Goal: Entertainment & Leisure: Browse casually

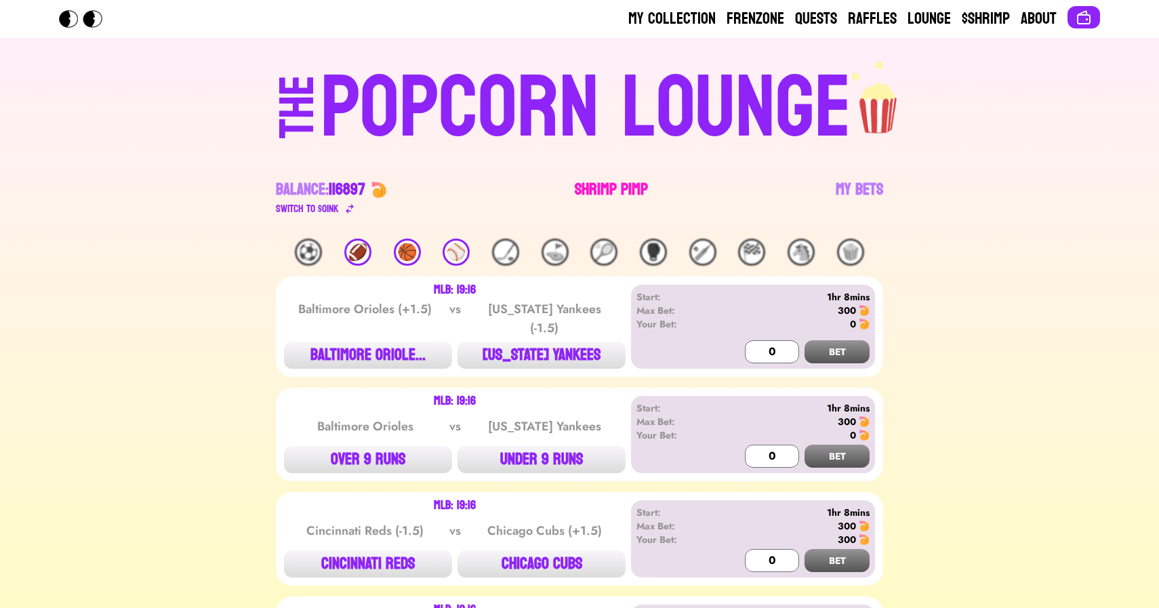
click at [615, 179] on link "Shrimp Pimp" at bounding box center [611, 198] width 73 height 38
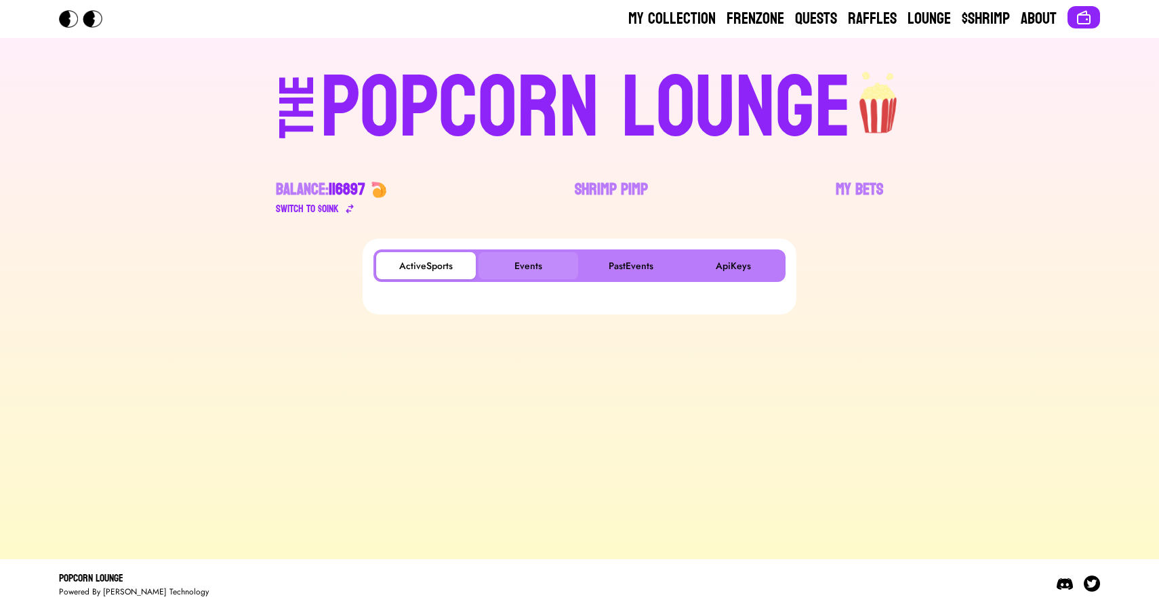
click at [542, 264] on button "Events" at bounding box center [528, 265] width 100 height 27
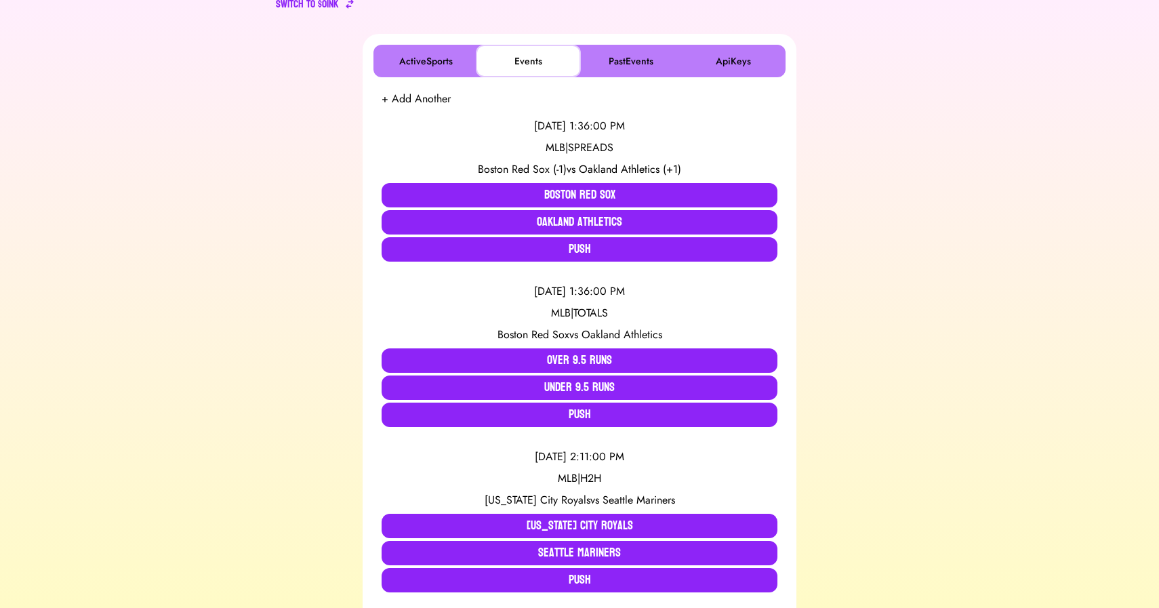
scroll to position [207, 0]
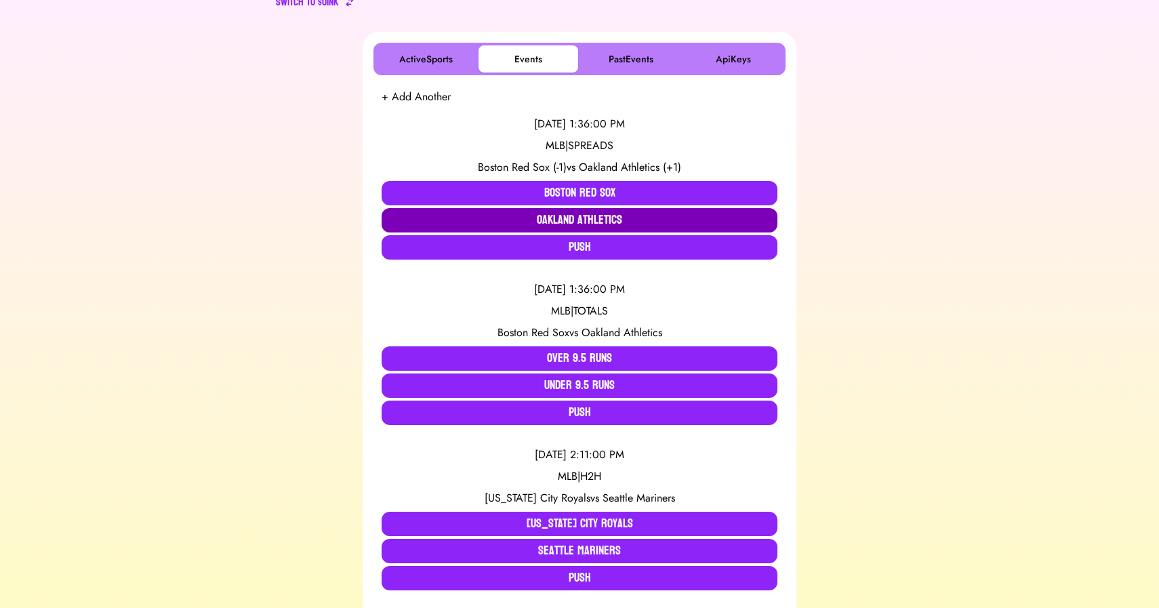
click at [545, 220] on button "Oakland Athletics" at bounding box center [579, 220] width 396 height 24
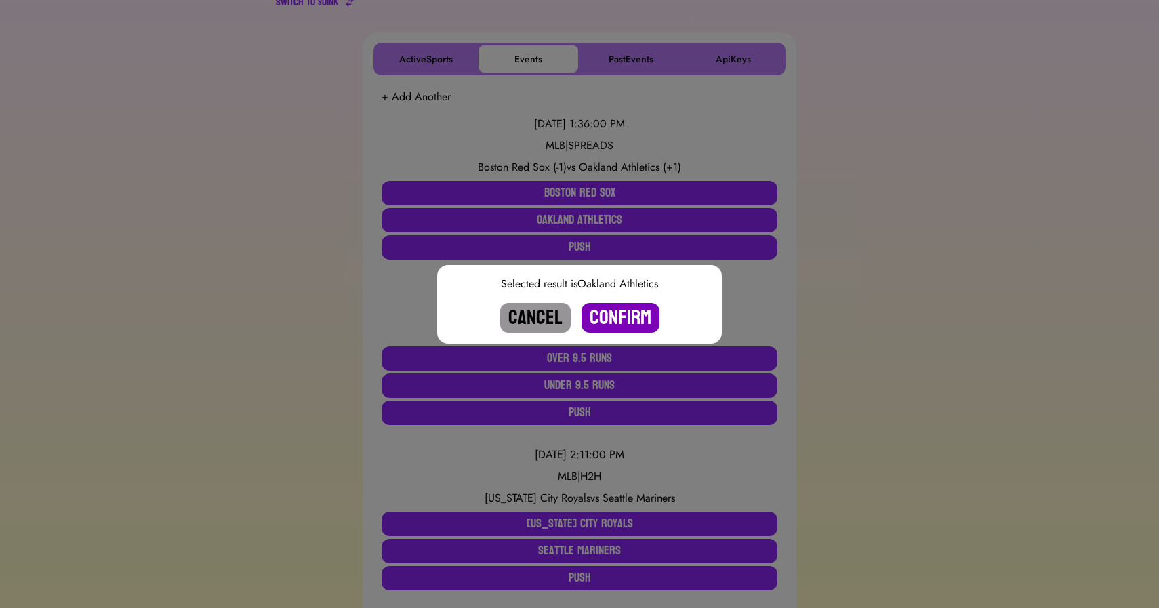
click at [608, 318] on button "Confirm" at bounding box center [620, 318] width 78 height 30
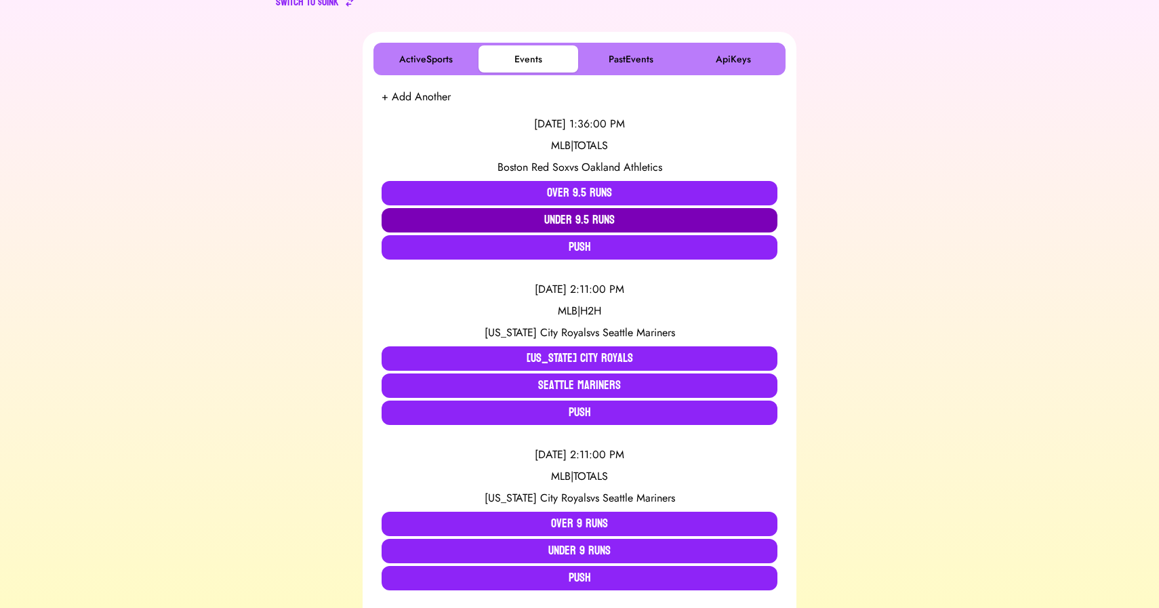
click at [427, 220] on button "Under 9.5 Runs" at bounding box center [579, 220] width 396 height 24
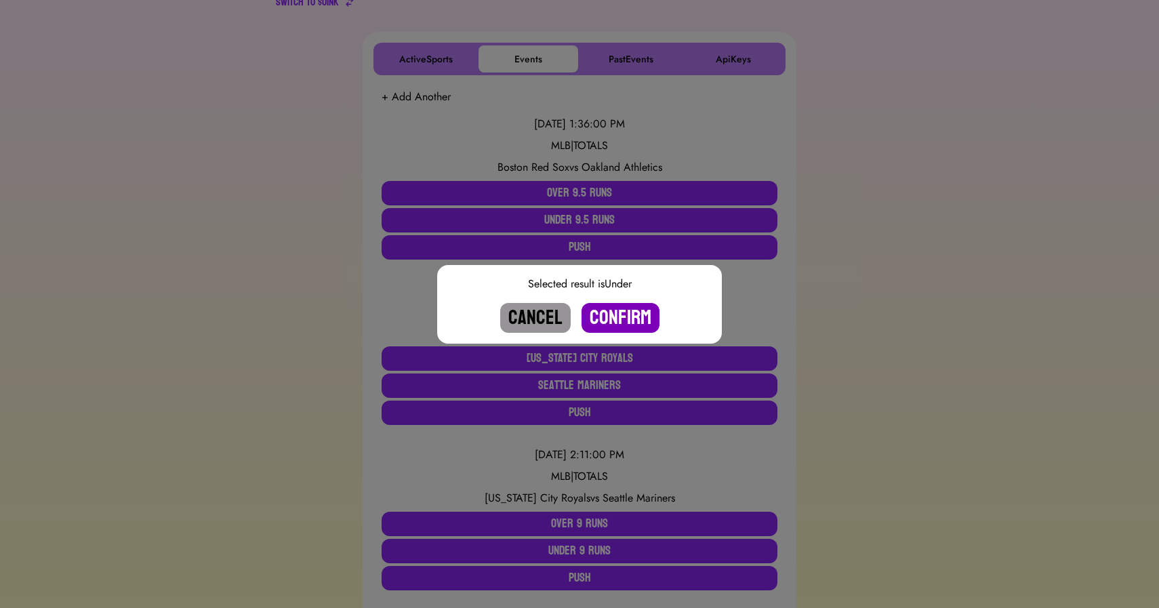
click at [604, 312] on button "Confirm" at bounding box center [620, 318] width 78 height 30
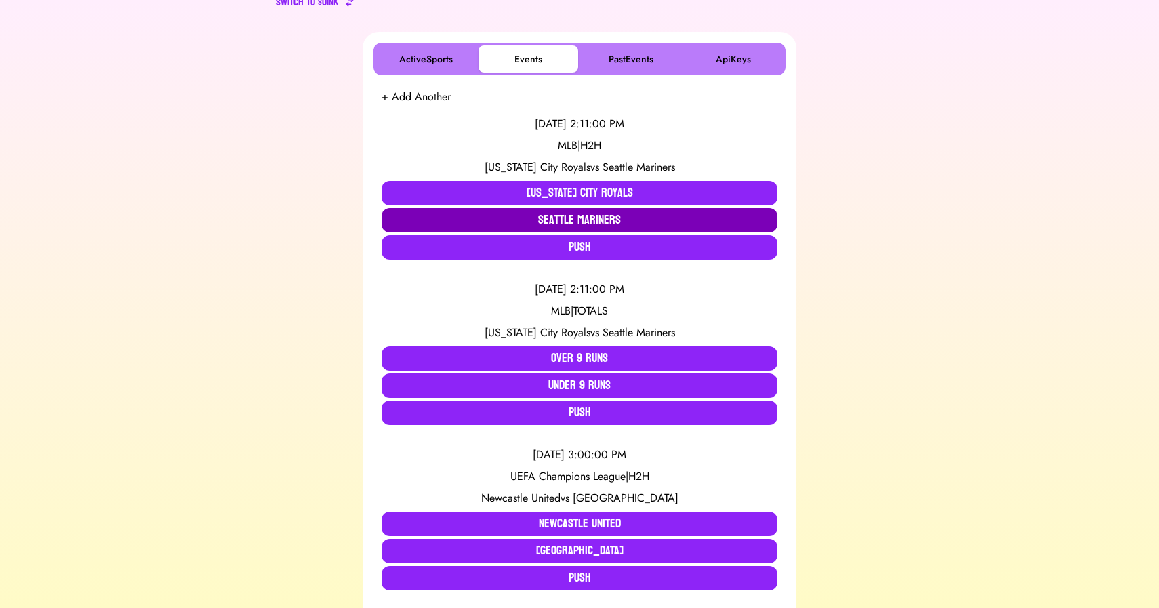
click at [518, 216] on button "Seattle Mariners" at bounding box center [579, 220] width 396 height 24
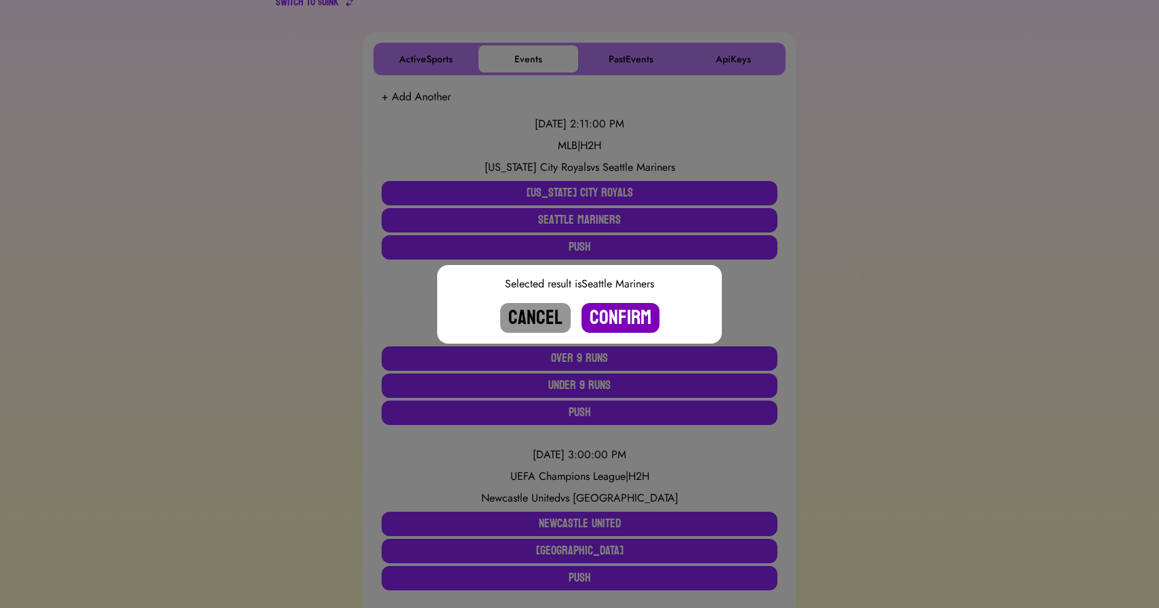
click at [631, 313] on button "Confirm" at bounding box center [620, 318] width 78 height 30
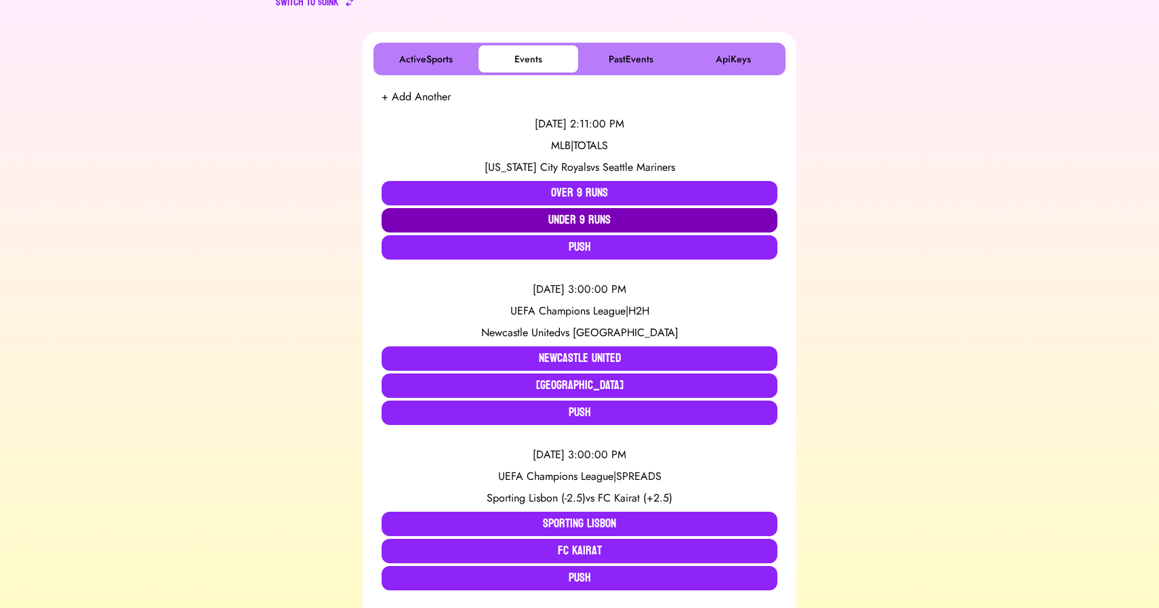
click at [573, 222] on button "Under 9 Runs" at bounding box center [579, 220] width 396 height 24
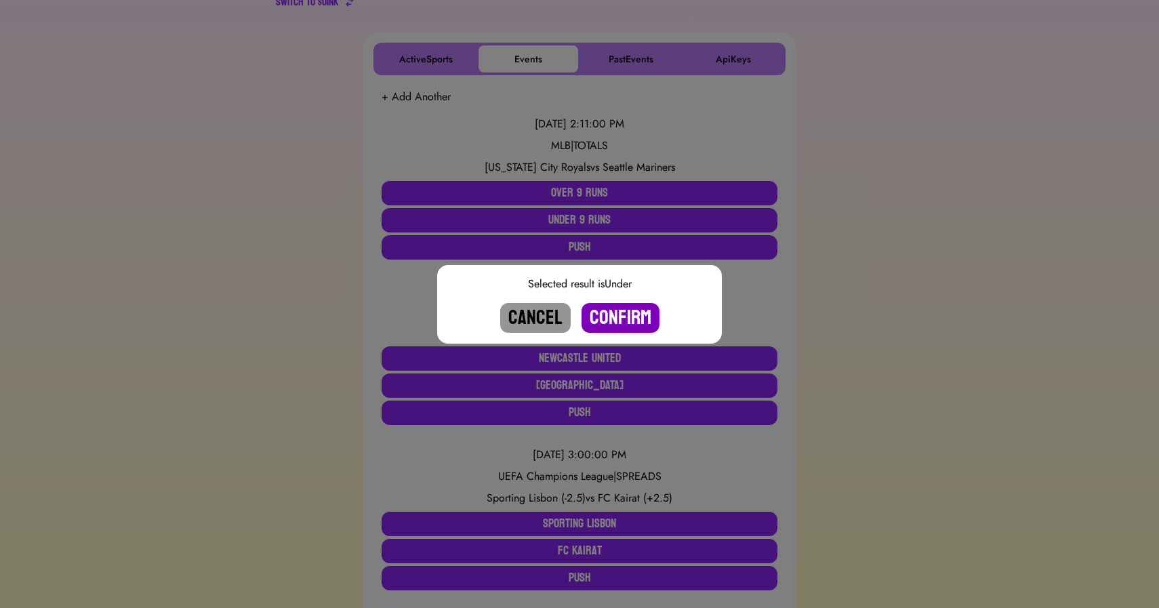
click at [620, 311] on button "Confirm" at bounding box center [620, 318] width 78 height 30
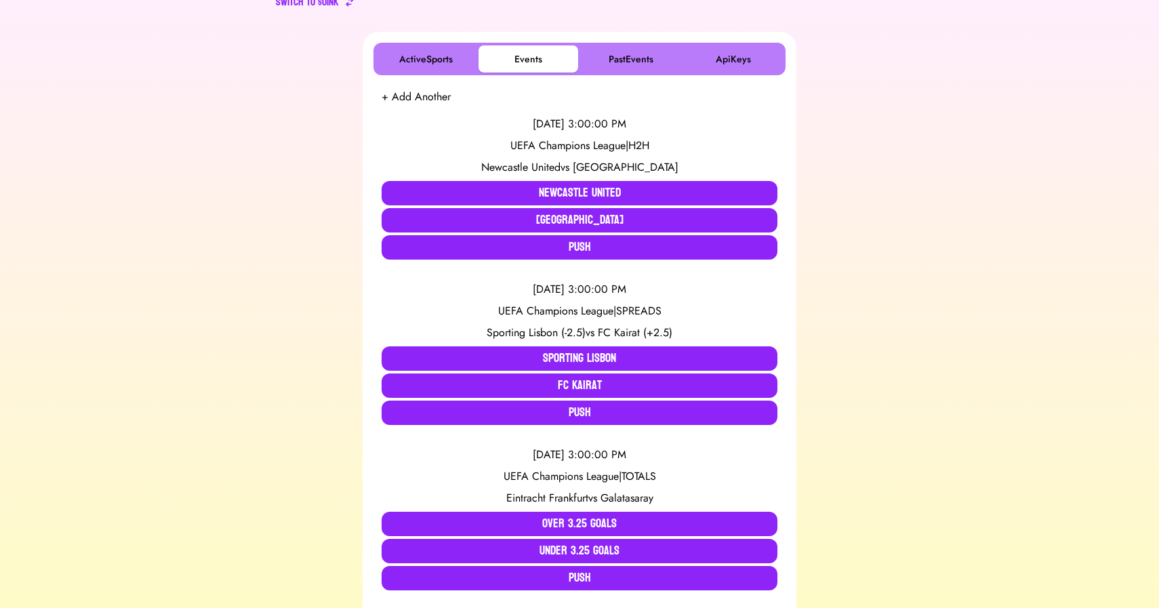
scroll to position [1392, 0]
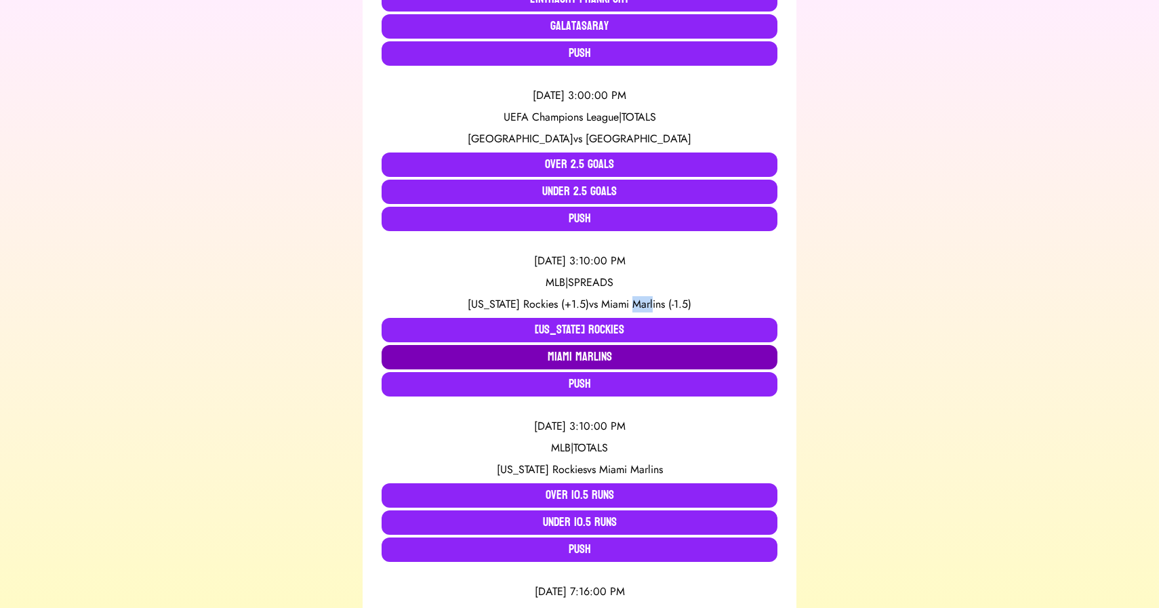
click at [547, 354] on button "Miami Marlins" at bounding box center [579, 357] width 396 height 24
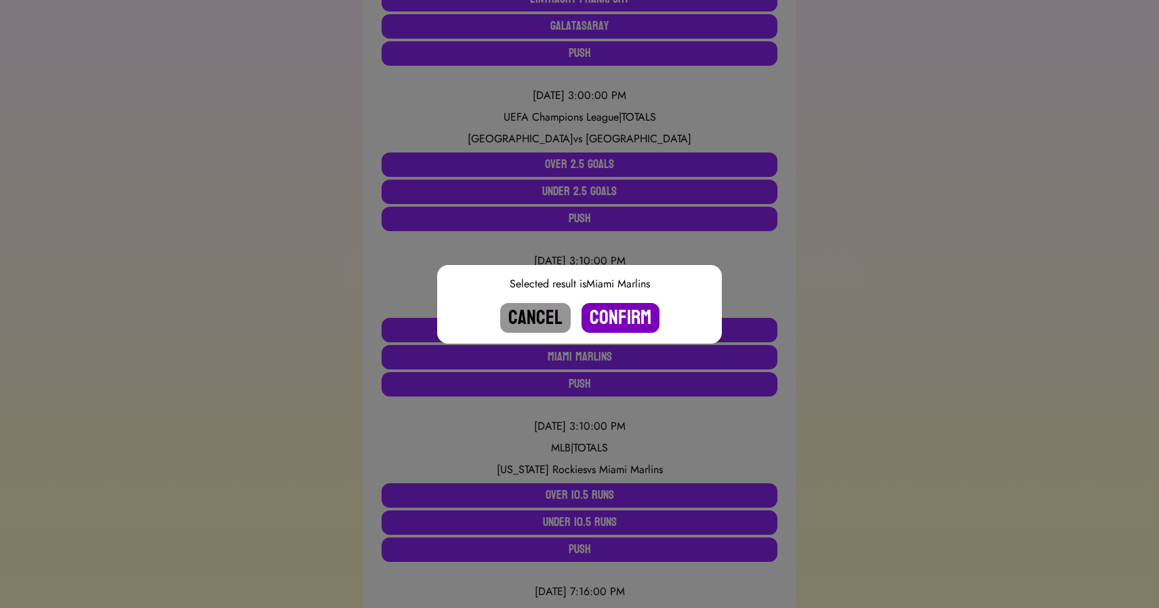
click at [608, 320] on button "Confirm" at bounding box center [620, 318] width 78 height 30
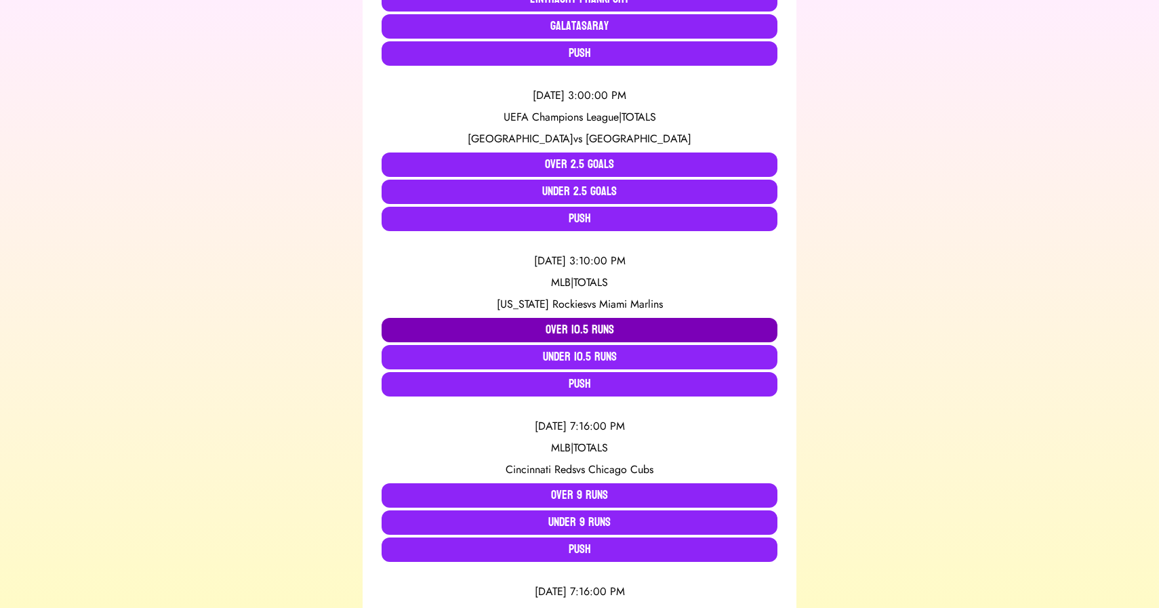
click at [582, 328] on button "Over 10.5 Runs" at bounding box center [579, 330] width 396 height 24
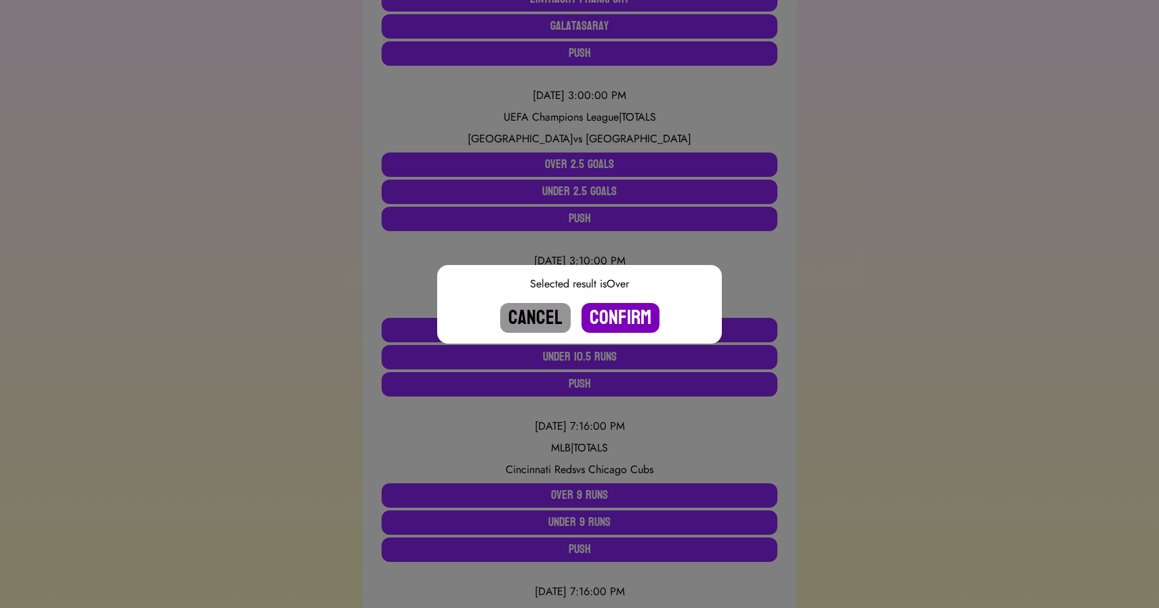
click at [606, 316] on button "Confirm" at bounding box center [620, 318] width 78 height 30
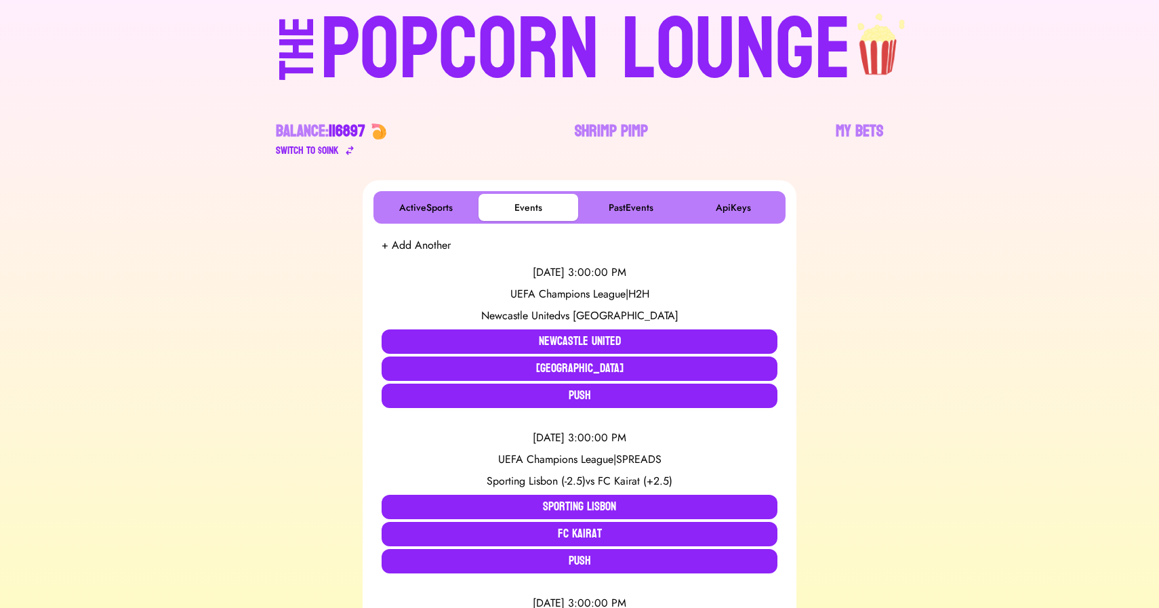
scroll to position [228, 0]
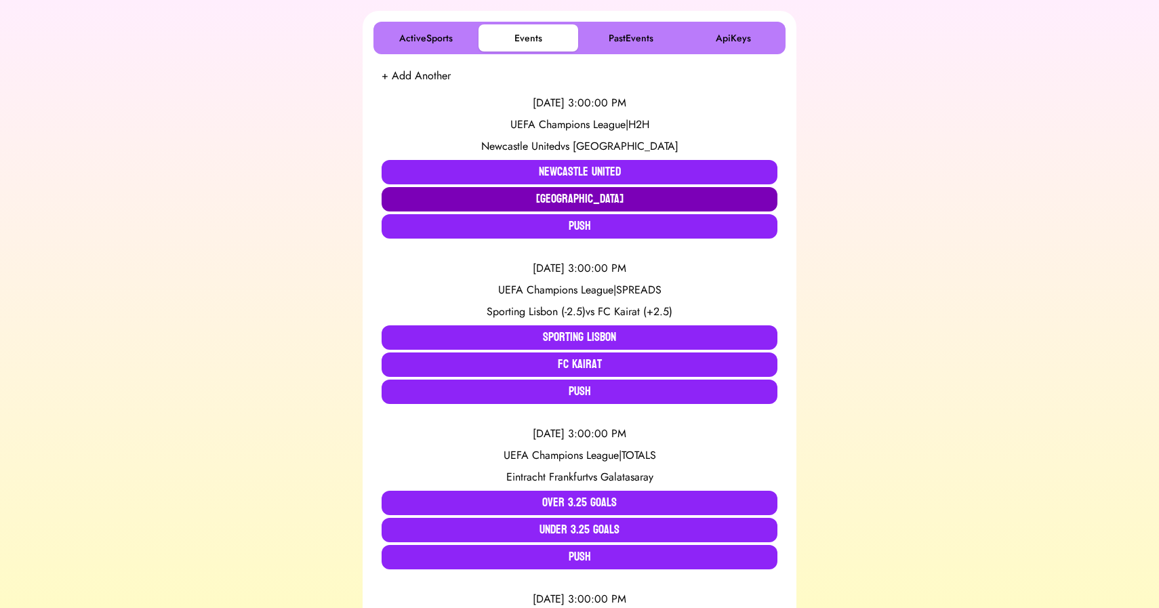
click at [545, 197] on button "[GEOGRAPHIC_DATA]" at bounding box center [579, 199] width 396 height 24
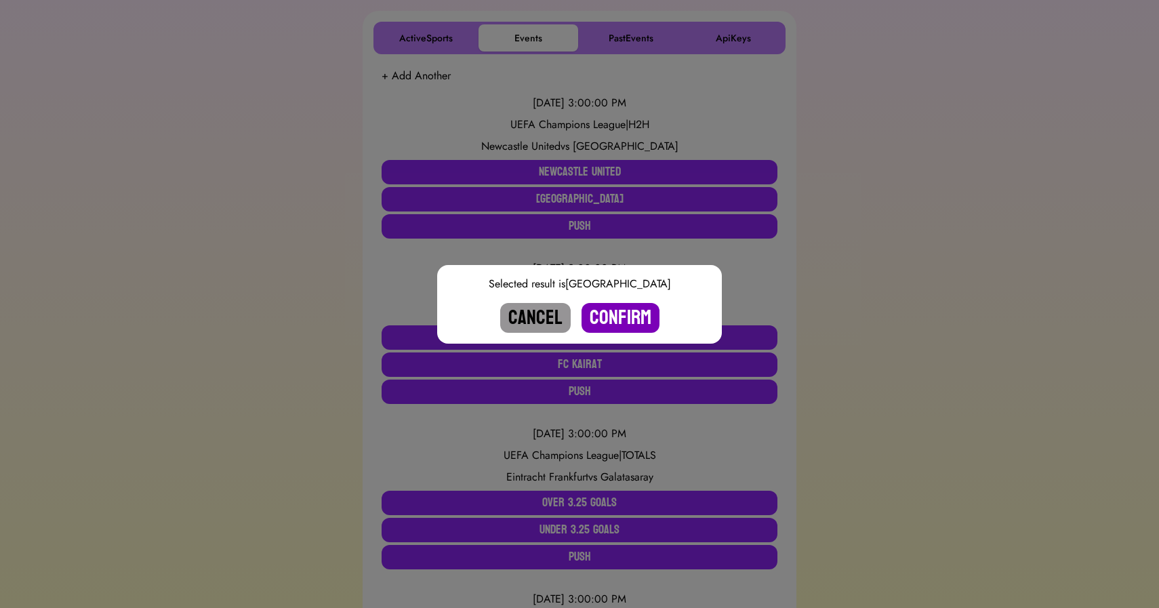
click at [619, 314] on button "Confirm" at bounding box center [620, 318] width 78 height 30
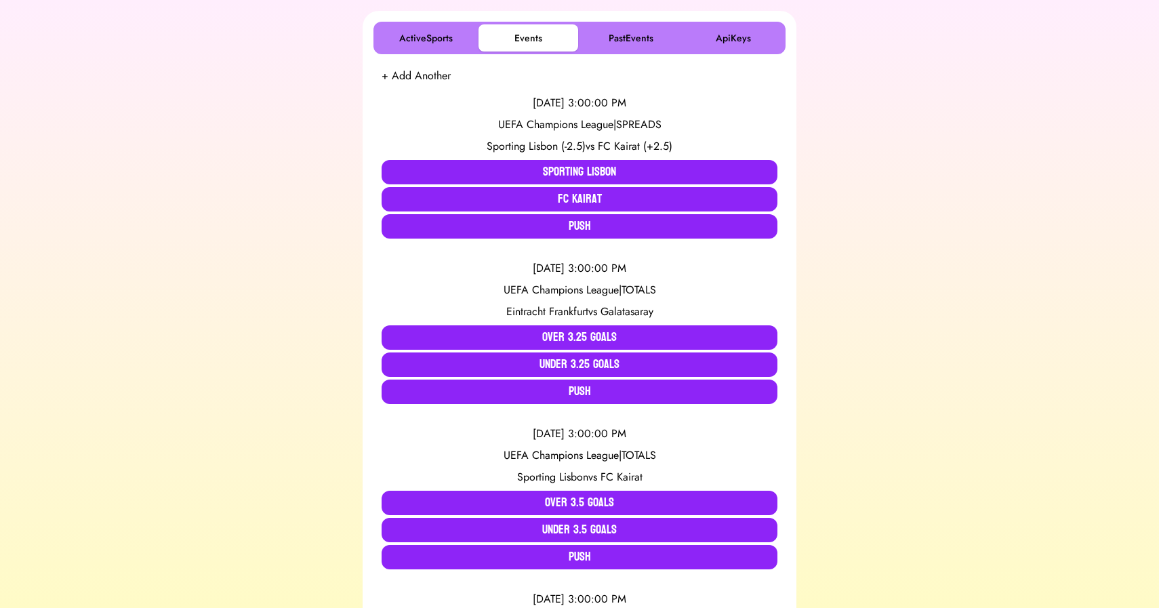
scroll to position [566, 0]
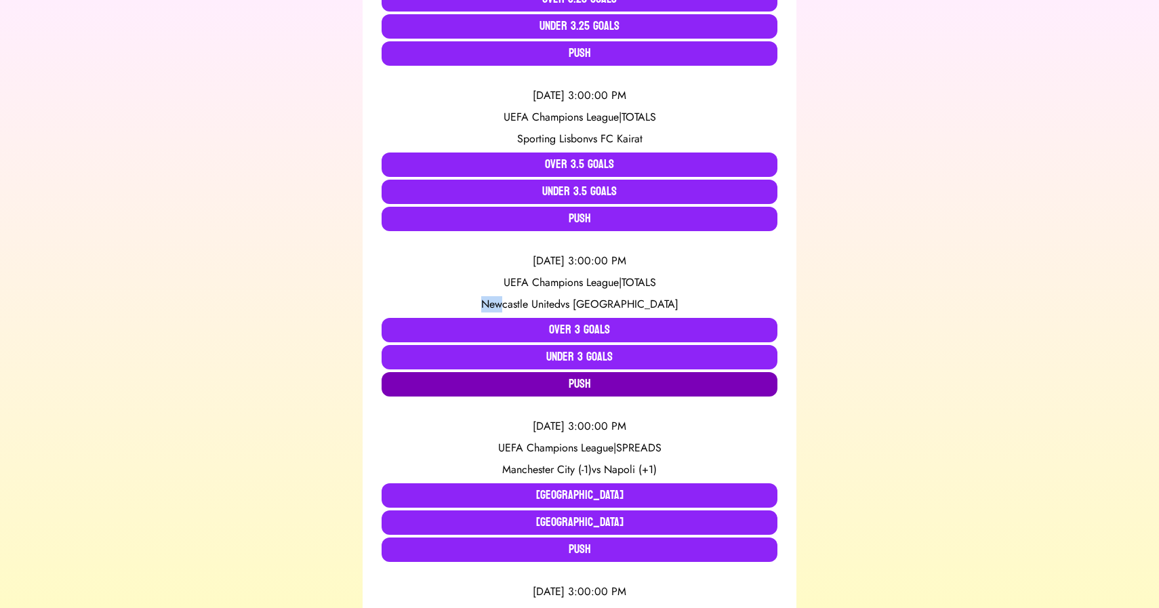
click at [526, 388] on button "Push" at bounding box center [579, 384] width 396 height 24
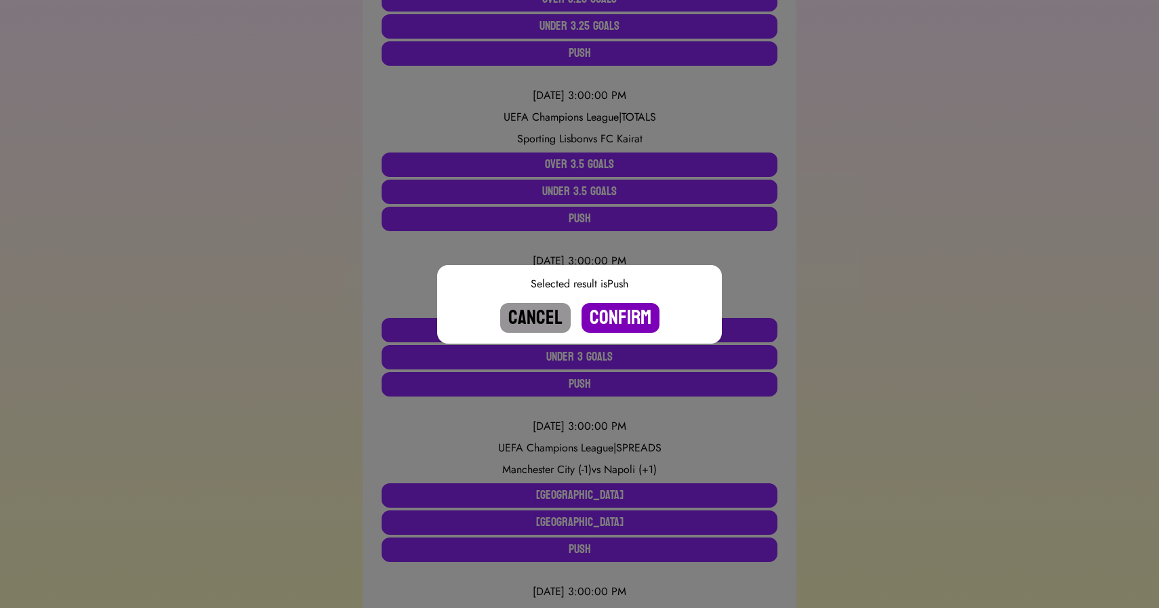
click at [631, 320] on button "Confirm" at bounding box center [620, 318] width 78 height 30
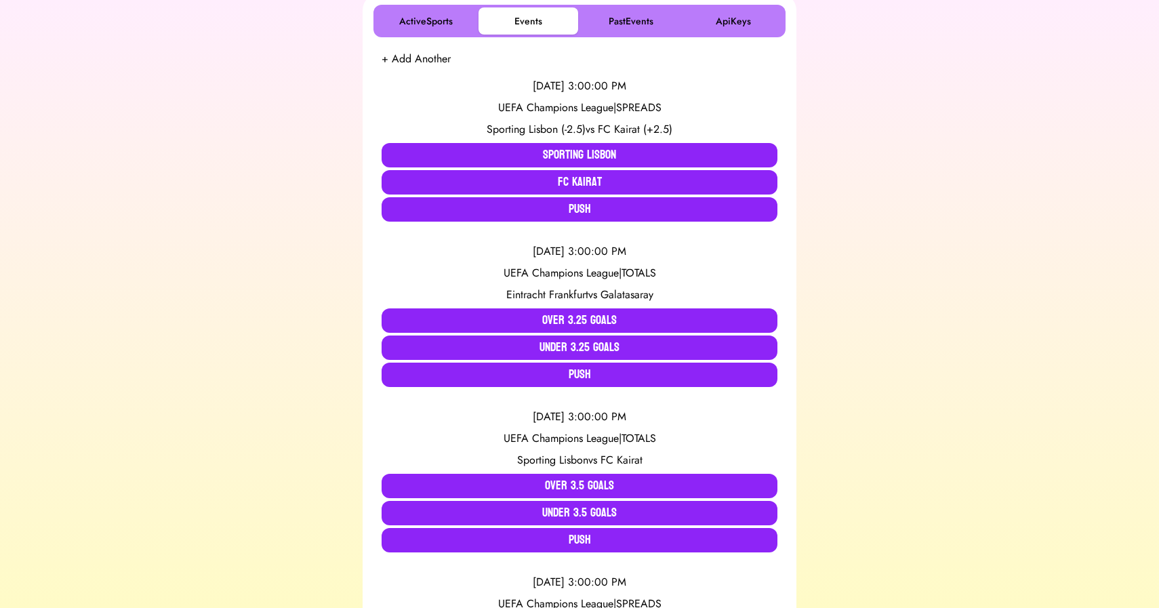
scroll to position [246, 0]
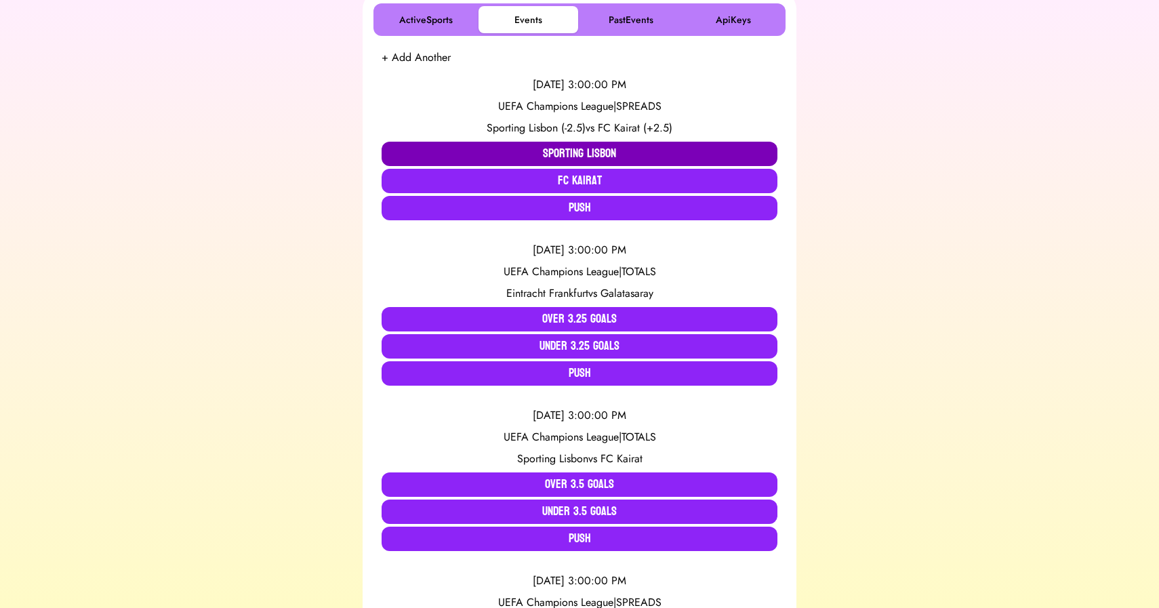
click at [561, 150] on button "Sporting Lisbon" at bounding box center [579, 154] width 396 height 24
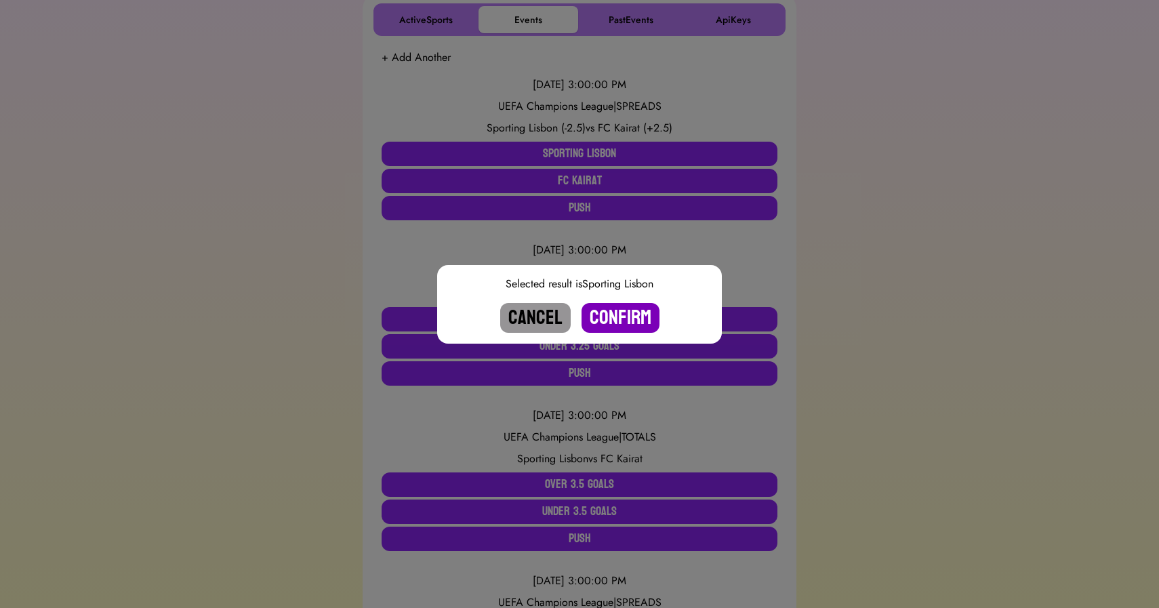
click at [617, 317] on button "Confirm" at bounding box center [620, 318] width 78 height 30
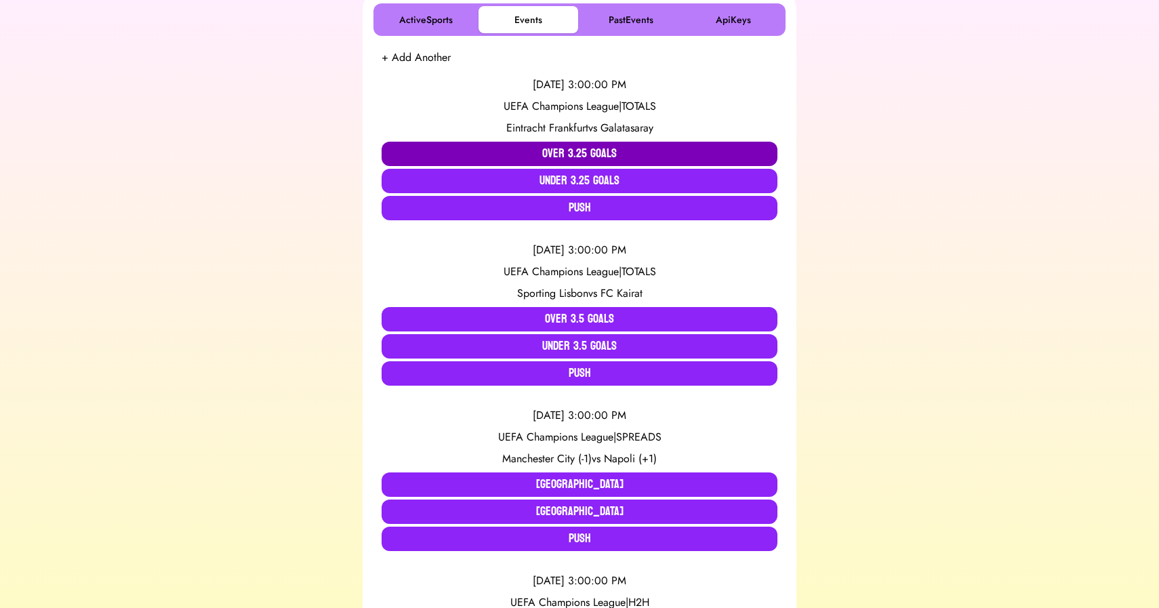
click at [564, 150] on button "Over 3.25 Goals" at bounding box center [579, 154] width 396 height 24
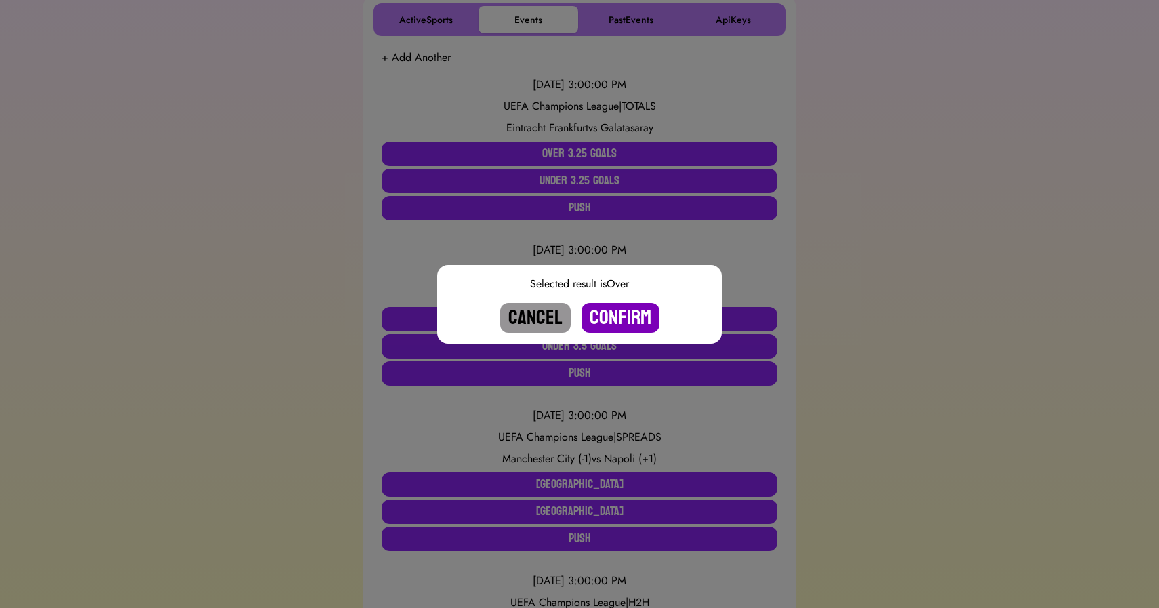
click at [614, 318] on button "Confirm" at bounding box center [620, 318] width 78 height 30
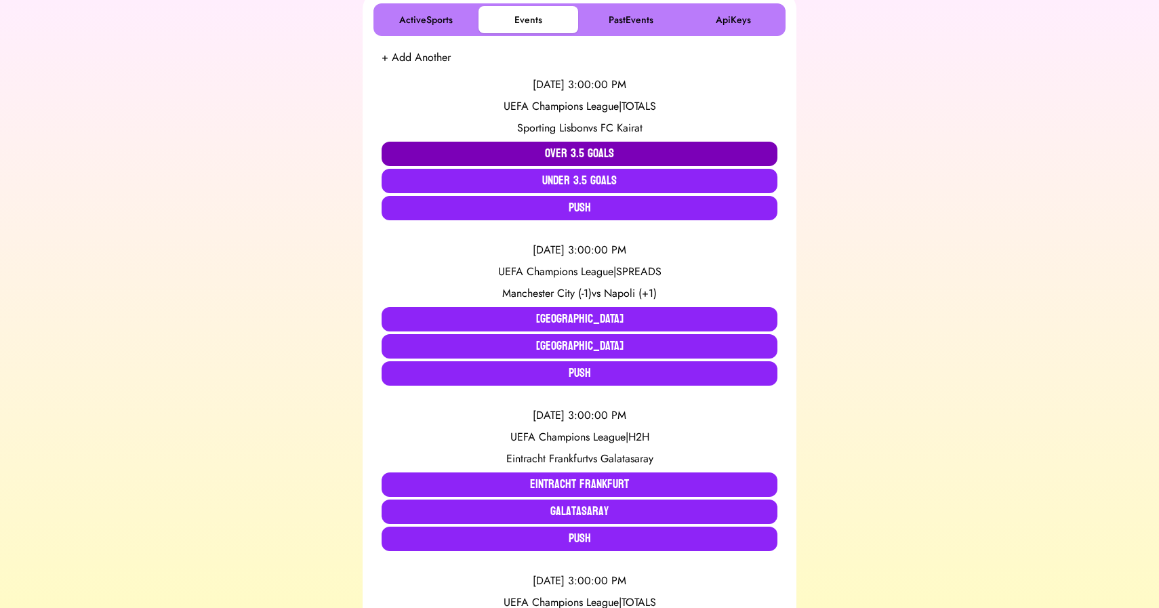
click at [549, 152] on button "Over 3.5 Goals" at bounding box center [579, 154] width 396 height 24
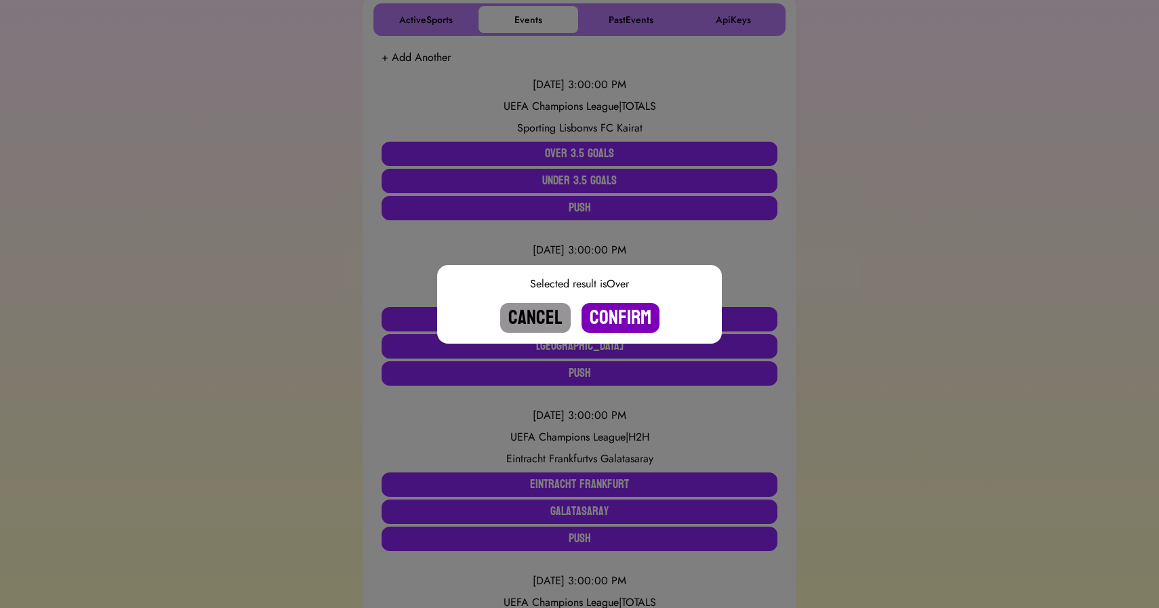
click at [624, 318] on button "Confirm" at bounding box center [620, 318] width 78 height 30
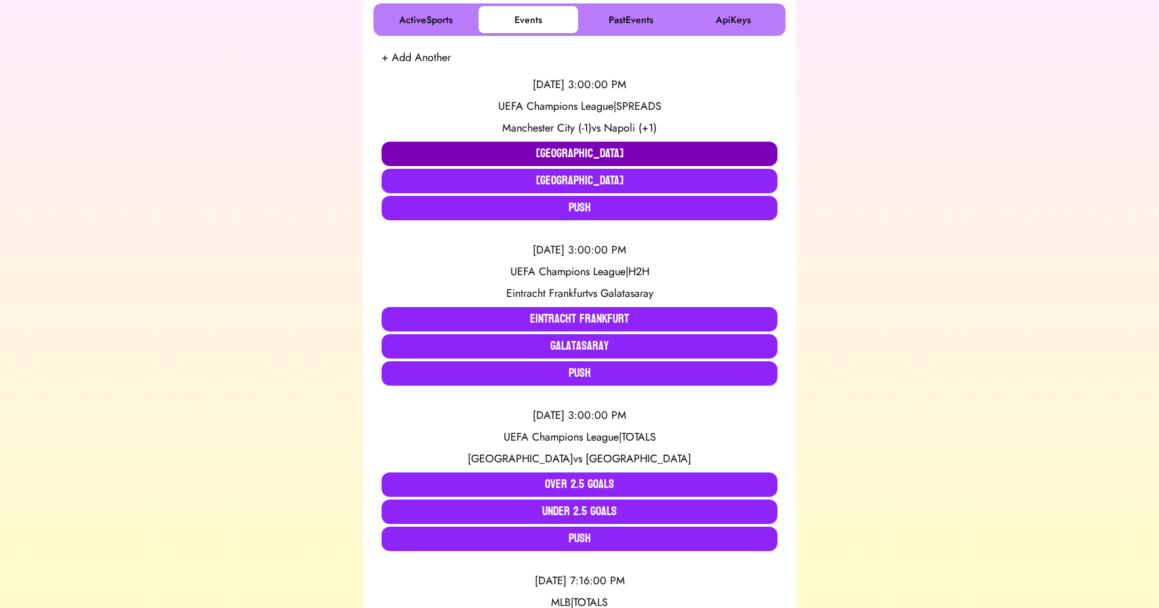
click at [515, 149] on button "[GEOGRAPHIC_DATA]" at bounding box center [579, 154] width 396 height 24
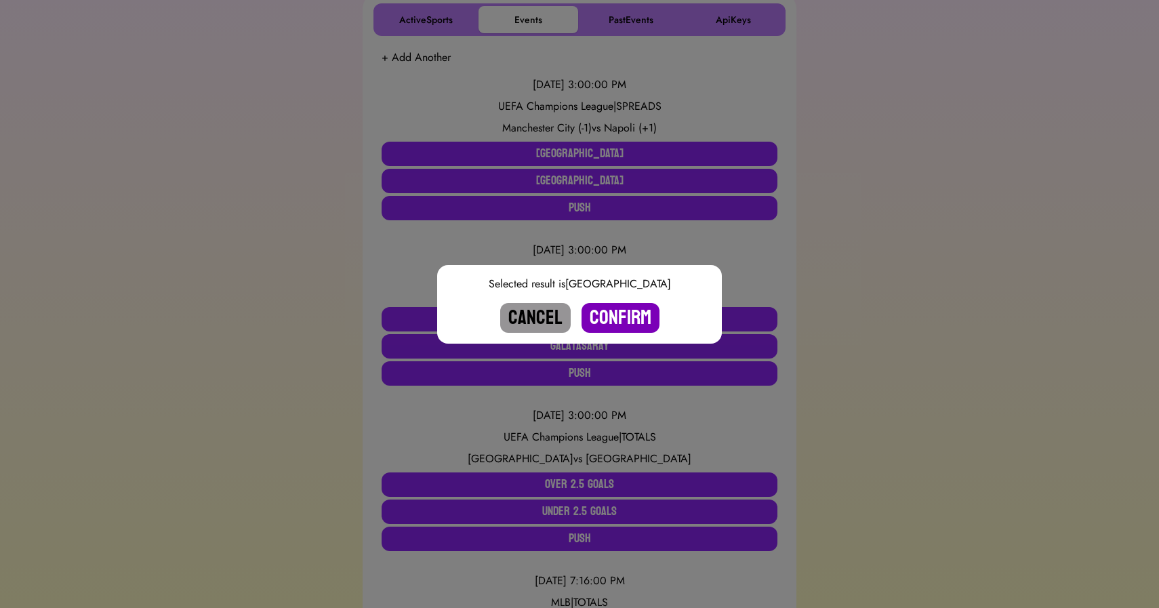
click at [612, 309] on button "Confirm" at bounding box center [620, 318] width 78 height 30
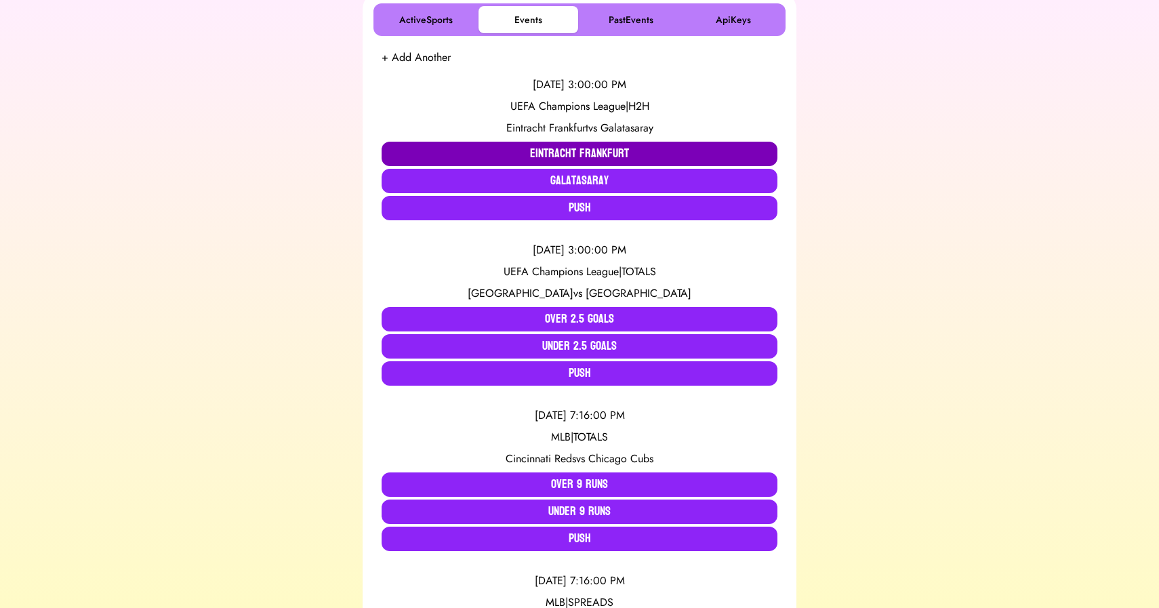
click at [579, 147] on button "Eintracht Frankfurt" at bounding box center [579, 154] width 396 height 24
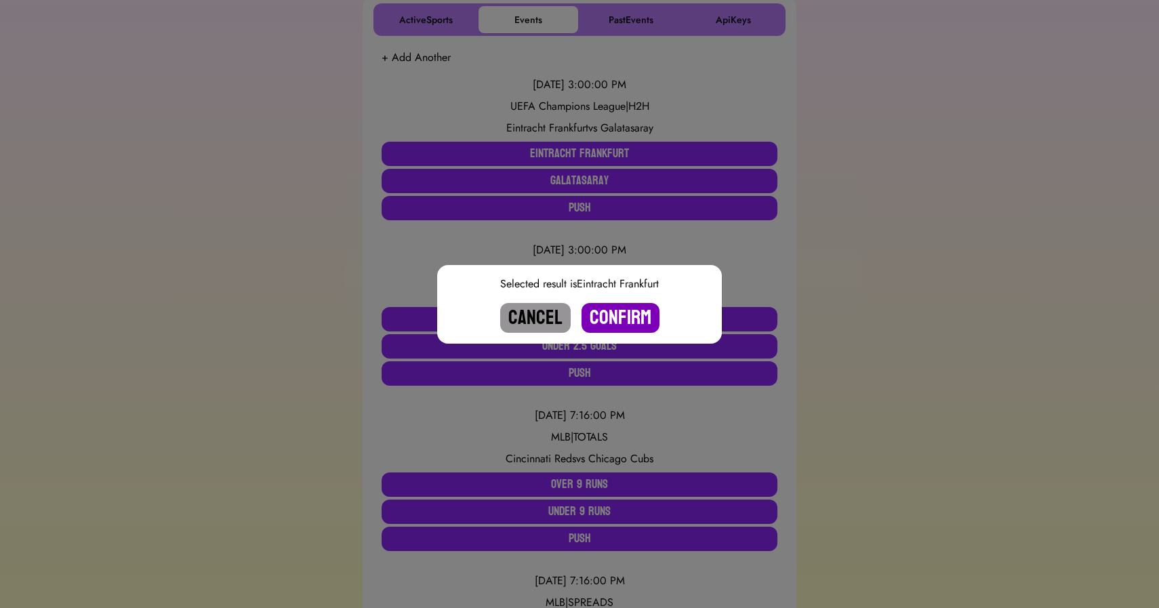
click at [621, 318] on button "Confirm" at bounding box center [620, 318] width 78 height 30
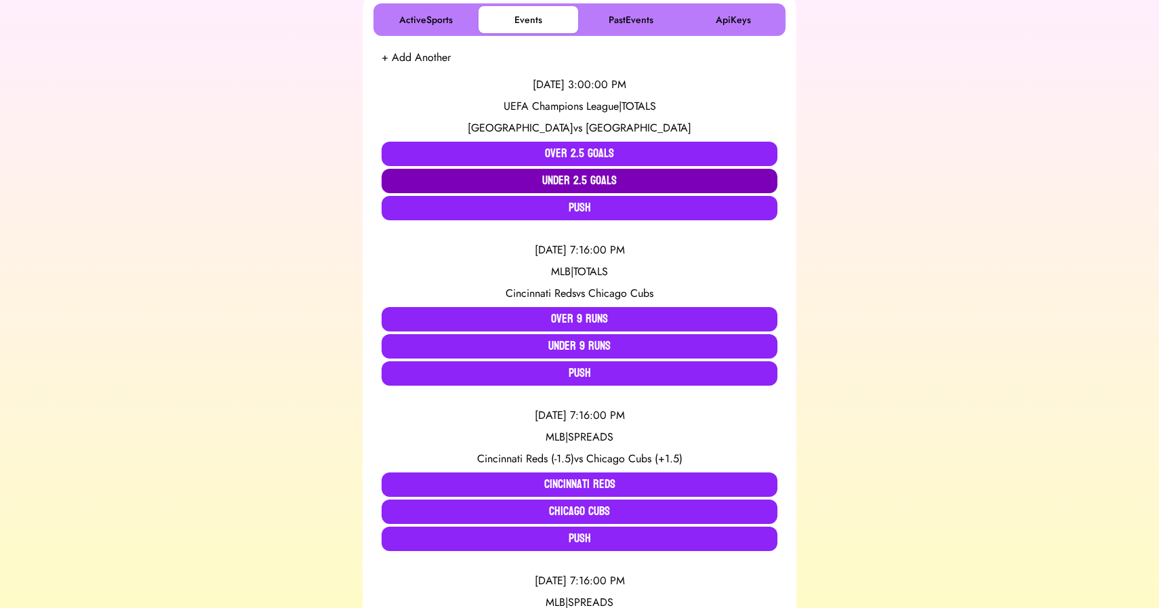
click at [582, 182] on button "Under 2.5 Goals" at bounding box center [579, 181] width 396 height 24
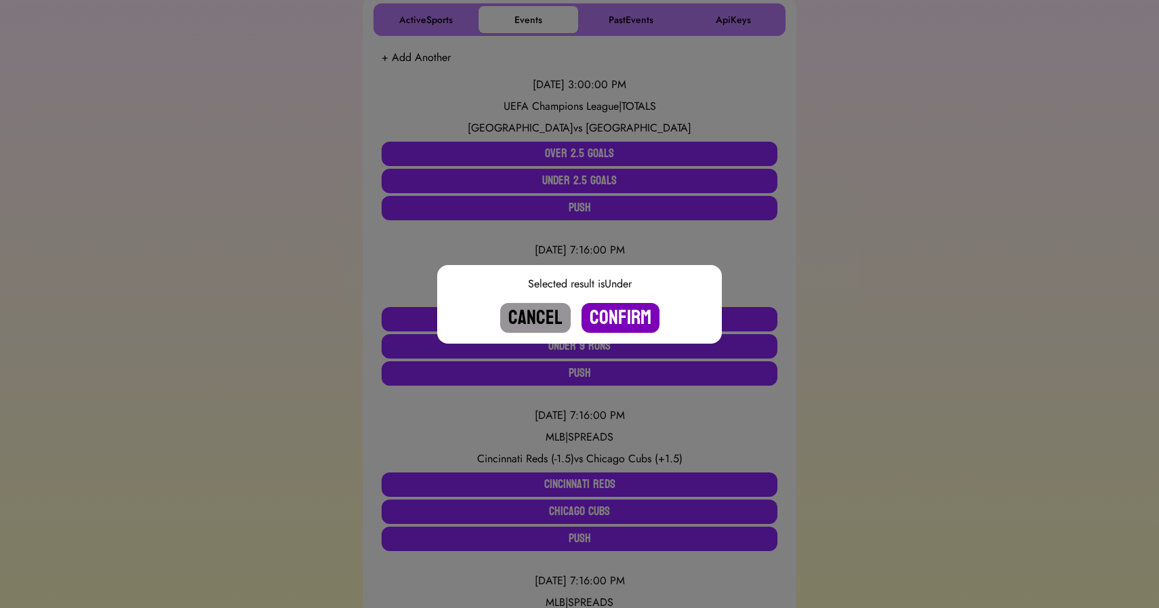
click at [617, 310] on button "Confirm" at bounding box center [620, 318] width 78 height 30
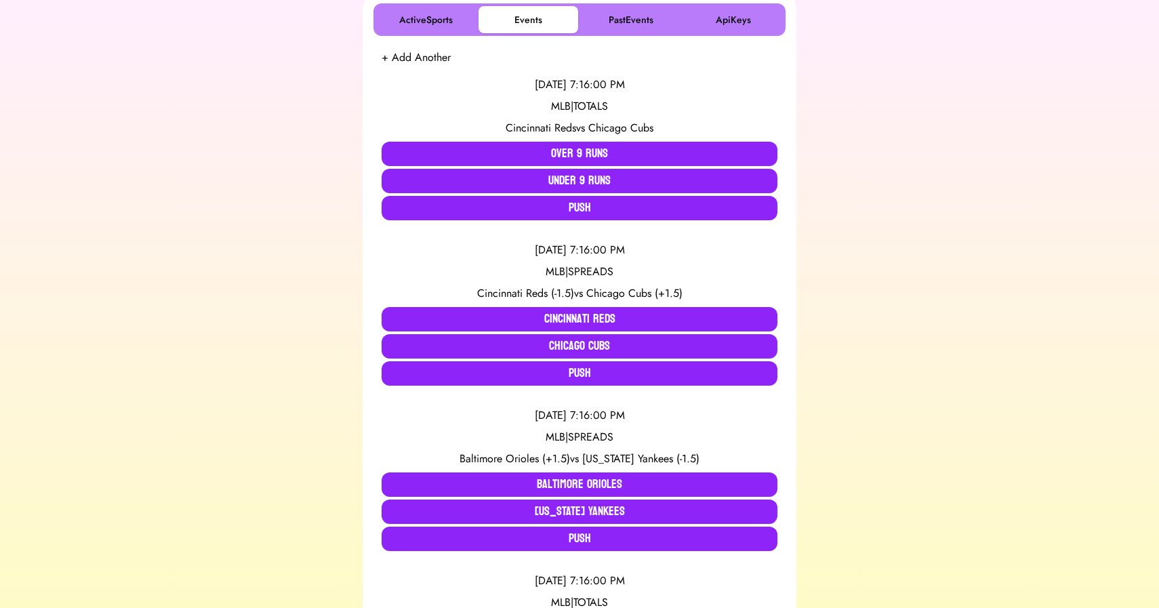
scroll to position [0, 0]
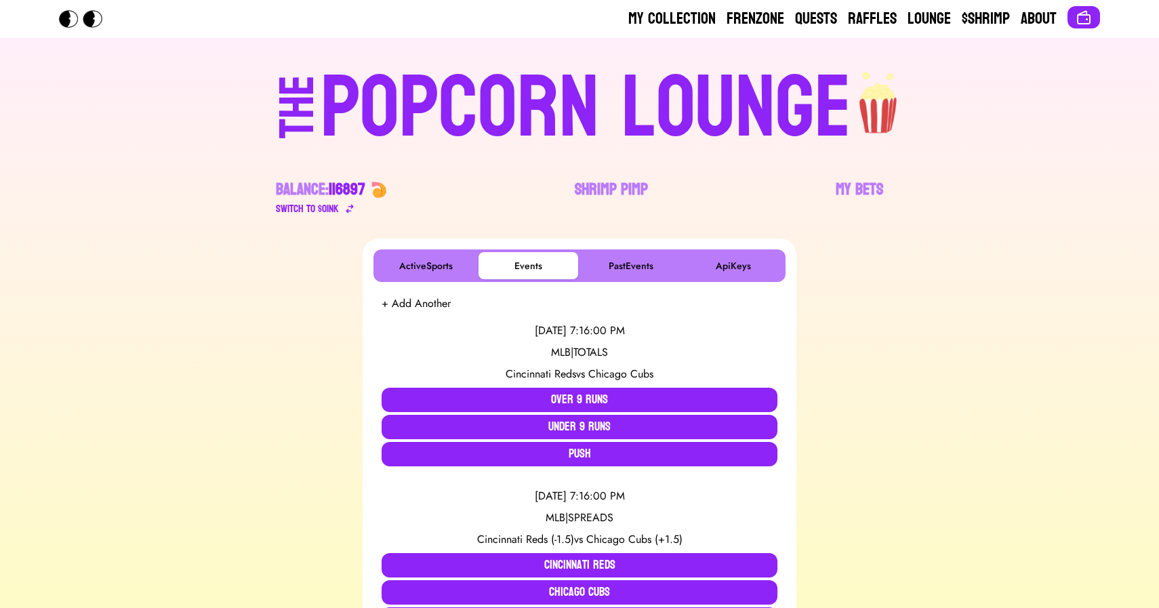
click at [492, 81] on div "POPCORN LOUNGE" at bounding box center [585, 108] width 531 height 87
